Goal: Information Seeking & Learning: Learn about a topic

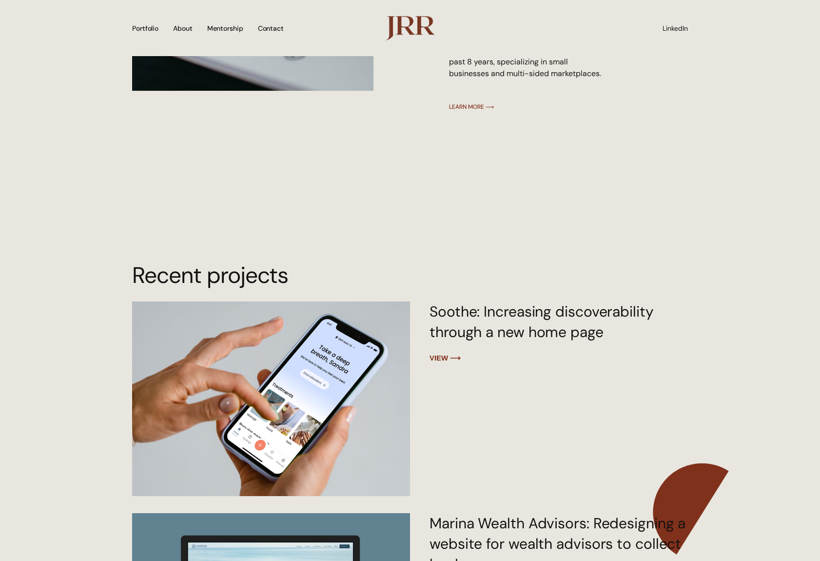
scroll to position [1091, 0]
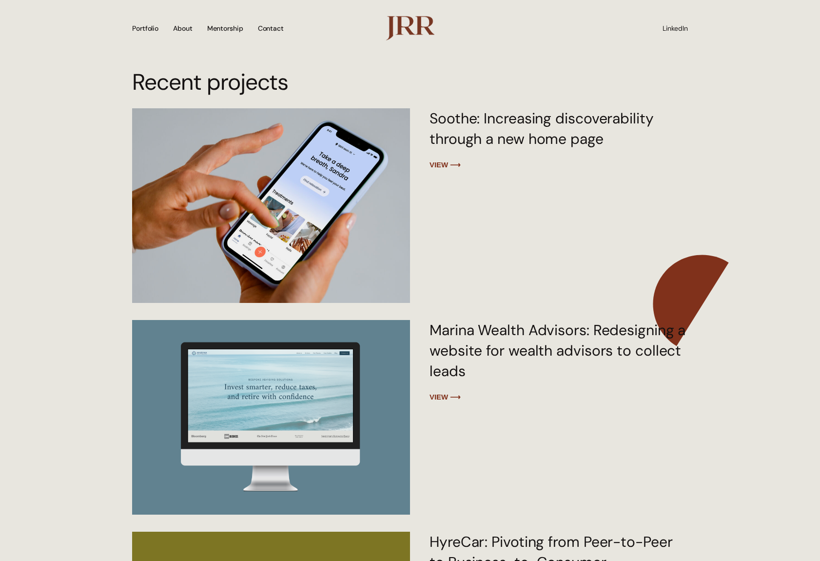
click at [340, 207] on img at bounding box center [270, 204] width 281 height 251
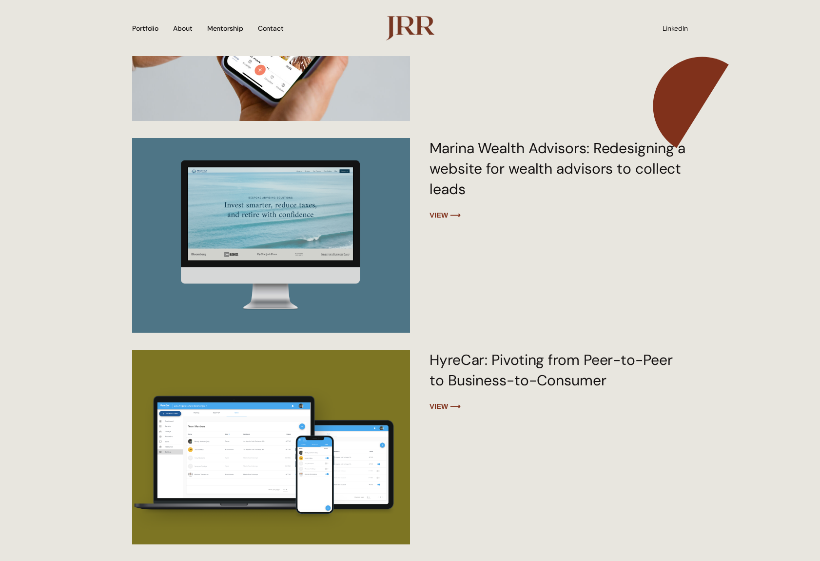
click at [354, 216] on img at bounding box center [270, 235] width 296 height 197
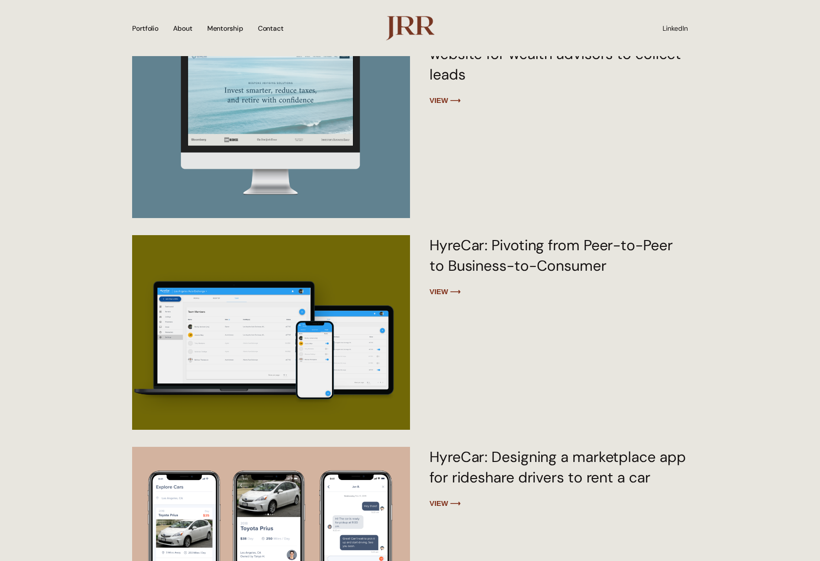
scroll to position [1614, 0]
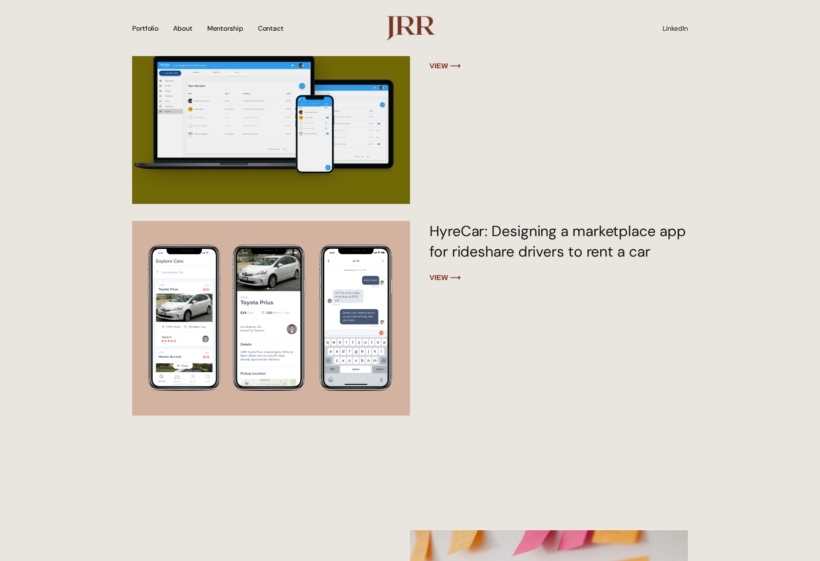
click at [348, 168] on img at bounding box center [270, 105] width 281 height 281
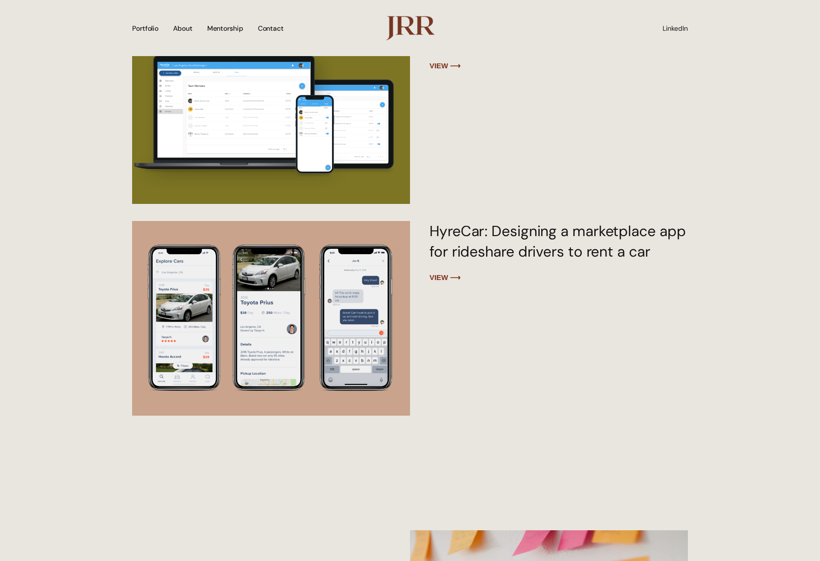
drag, startPoint x: 371, startPoint y: 256, endPoint x: 384, endPoint y: 255, distance: 13.7
click at [371, 256] on img at bounding box center [270, 317] width 281 height 281
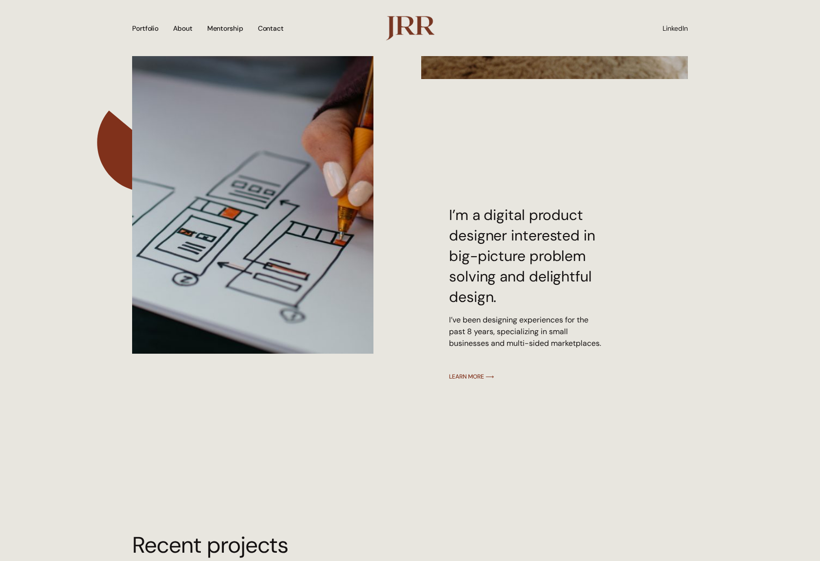
scroll to position [629, 0]
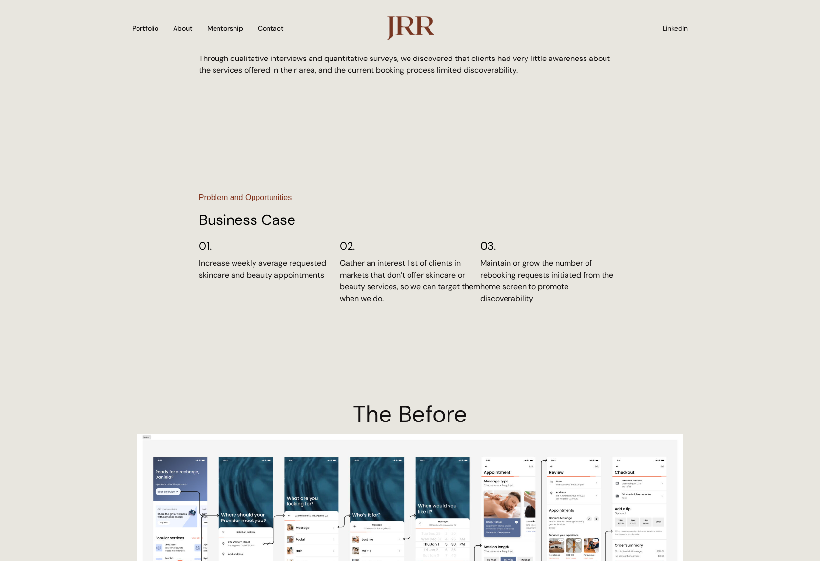
scroll to position [1013, 0]
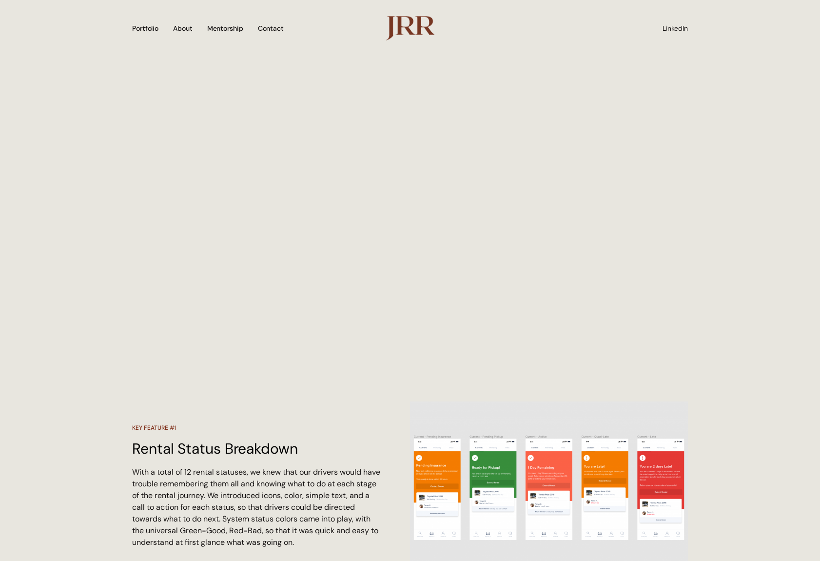
scroll to position [2408, 0]
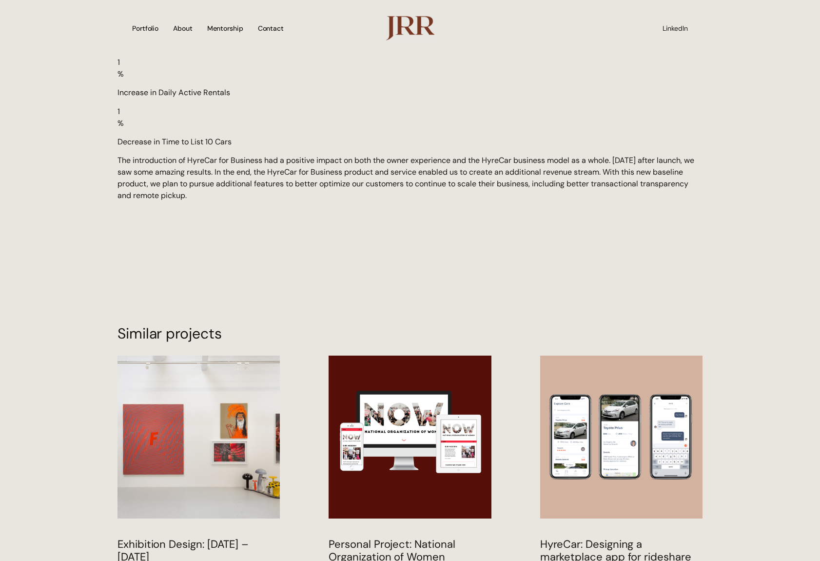
scroll to position [4178, 0]
